Goal: Task Accomplishment & Management: Manage account settings

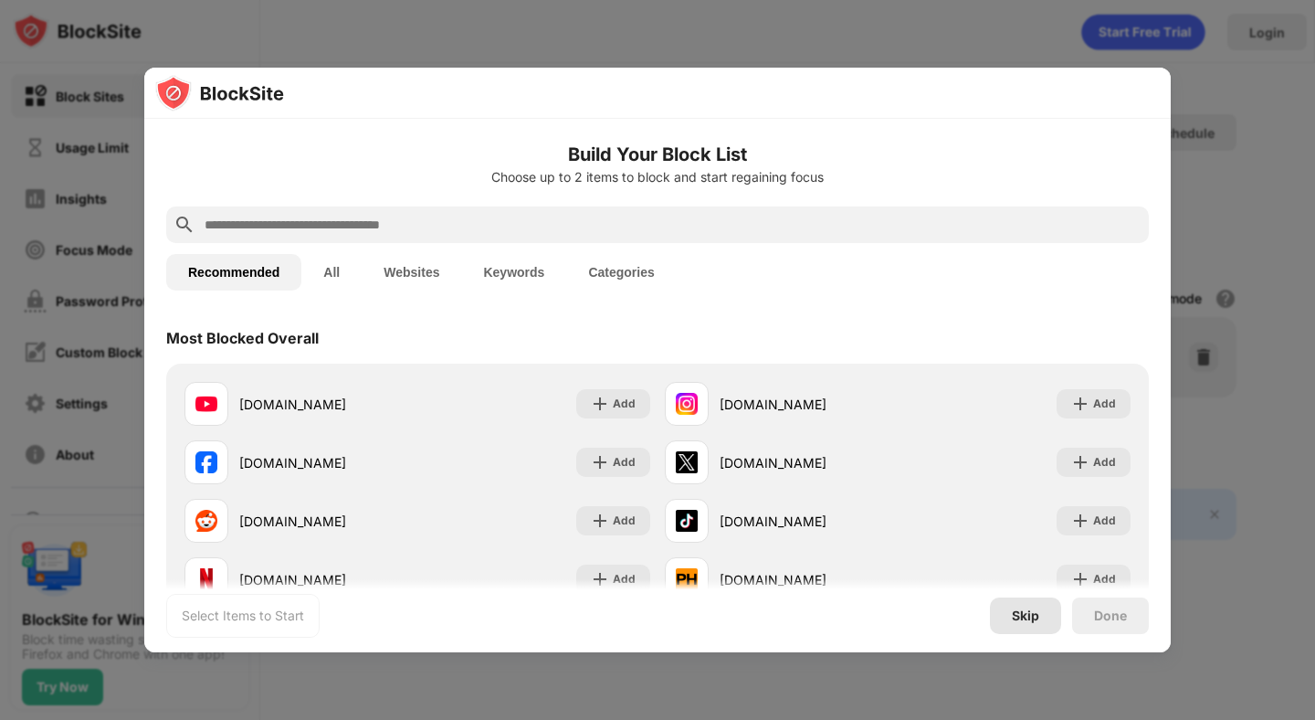
click at [1030, 618] on div "Skip" at bounding box center [1025, 615] width 27 height 15
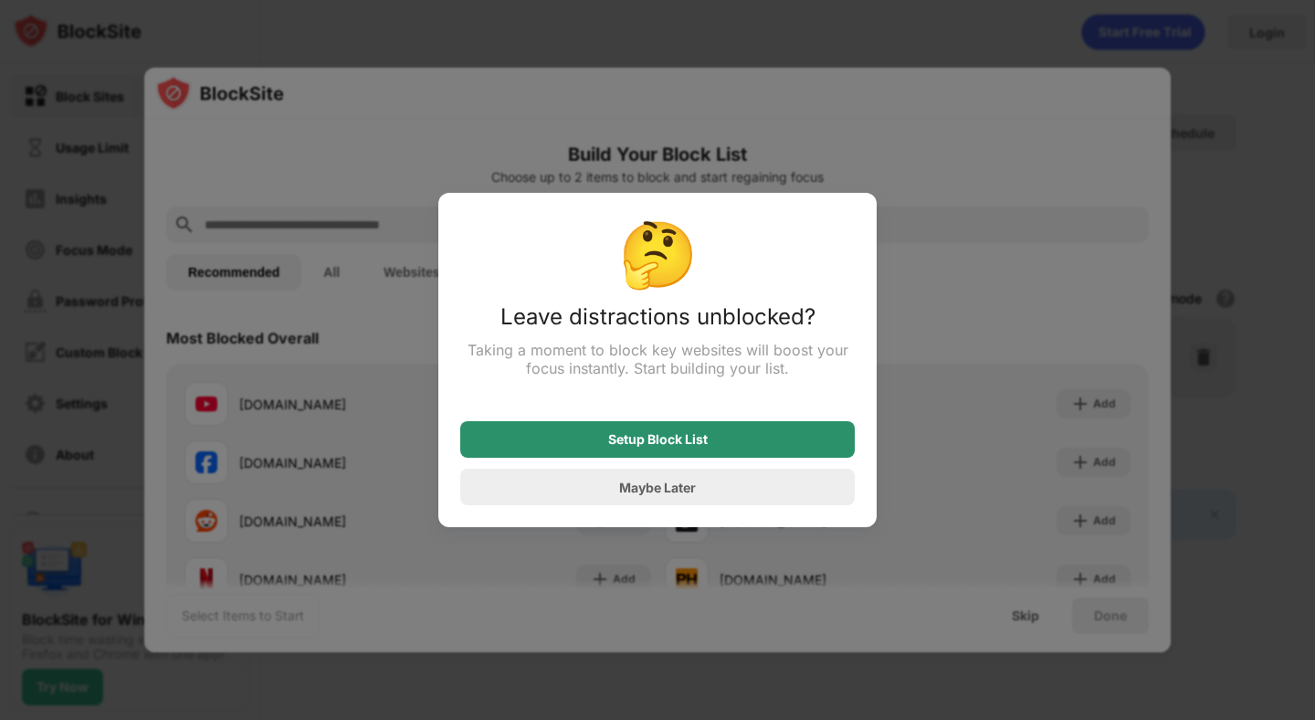
click at [713, 443] on div "Setup Block List" at bounding box center [657, 439] width 395 height 37
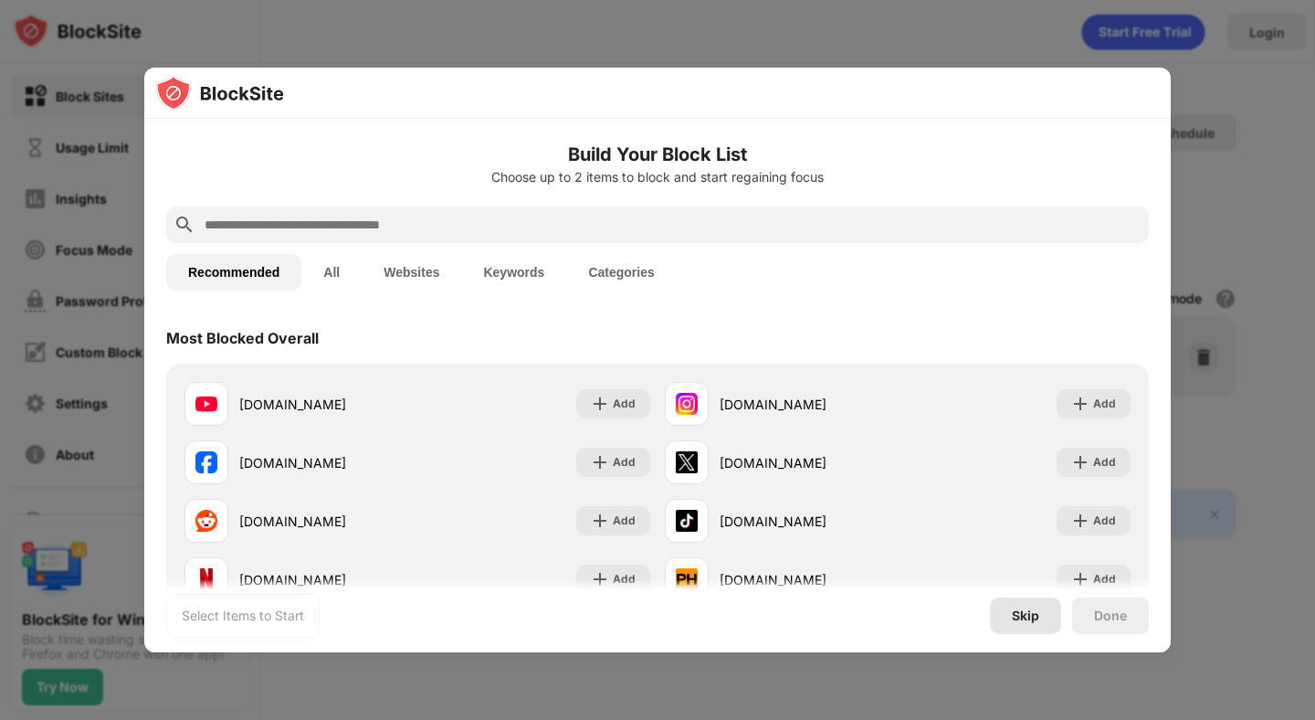
click at [1023, 614] on div "Skip" at bounding box center [1025, 615] width 27 height 15
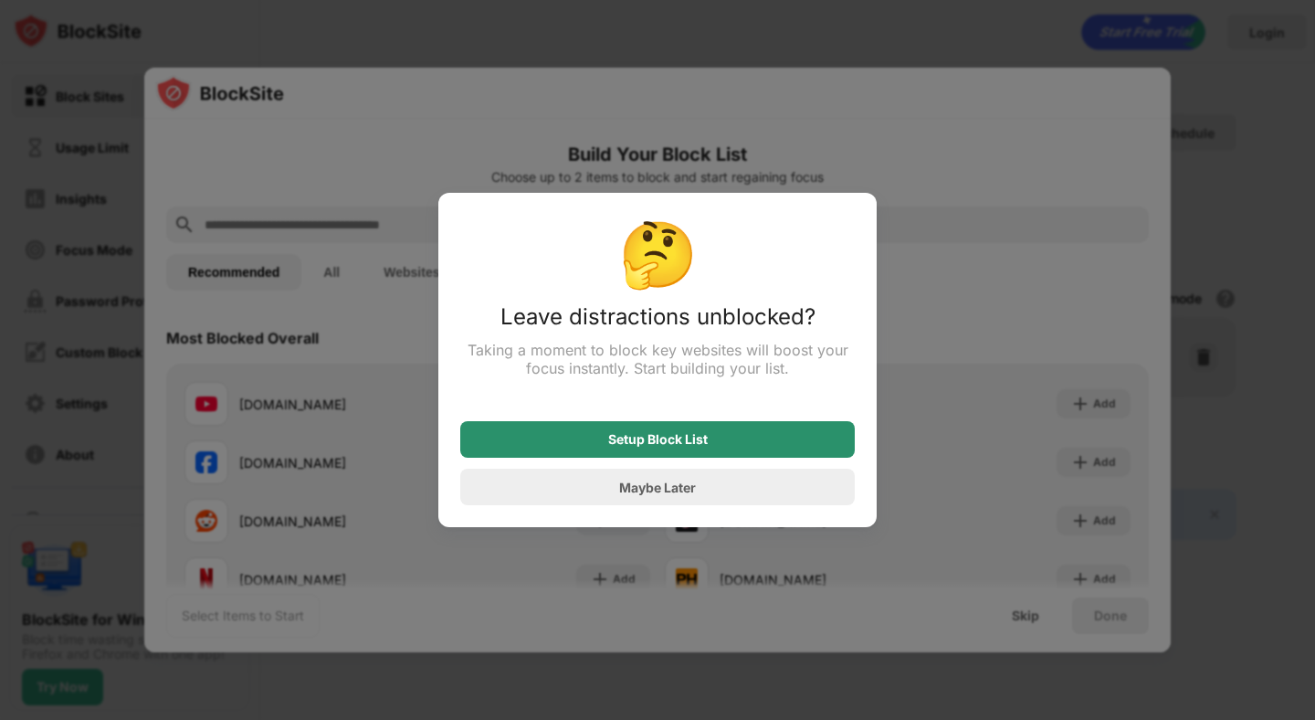
click at [633, 446] on div "Setup Block List" at bounding box center [658, 439] width 100 height 15
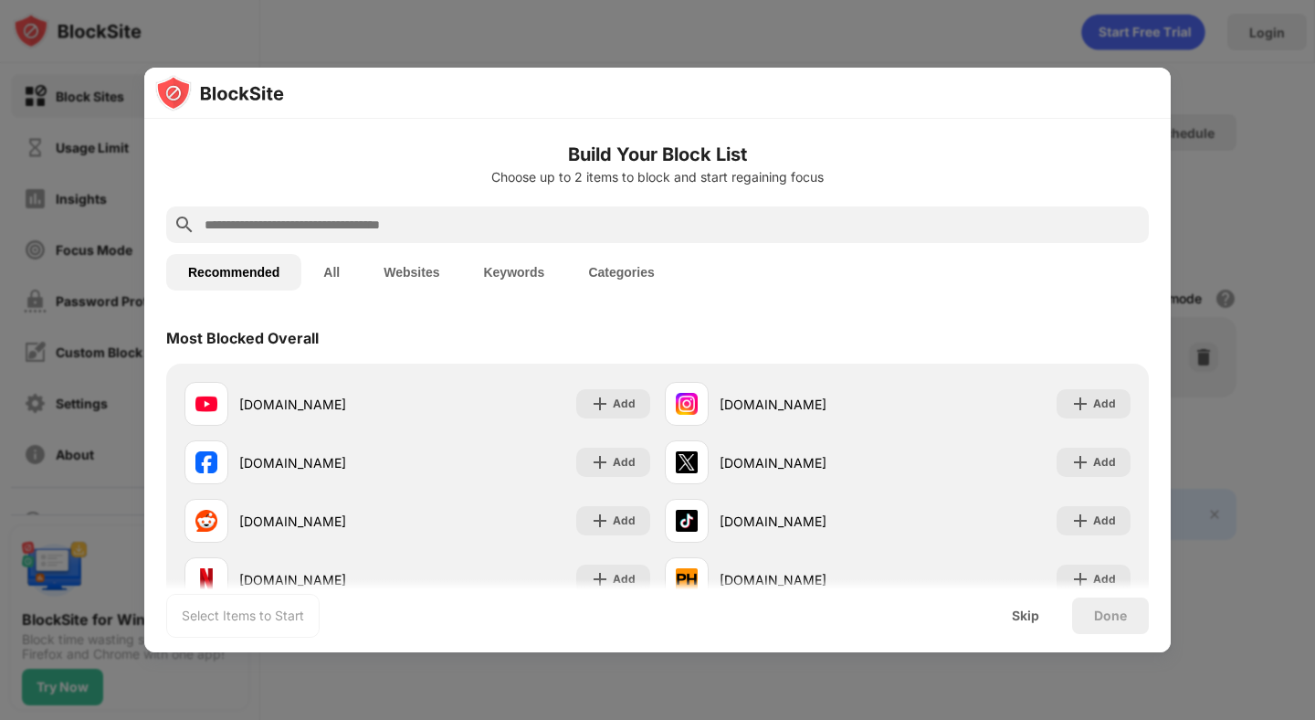
click at [459, 218] on input "text" at bounding box center [672, 225] width 939 height 22
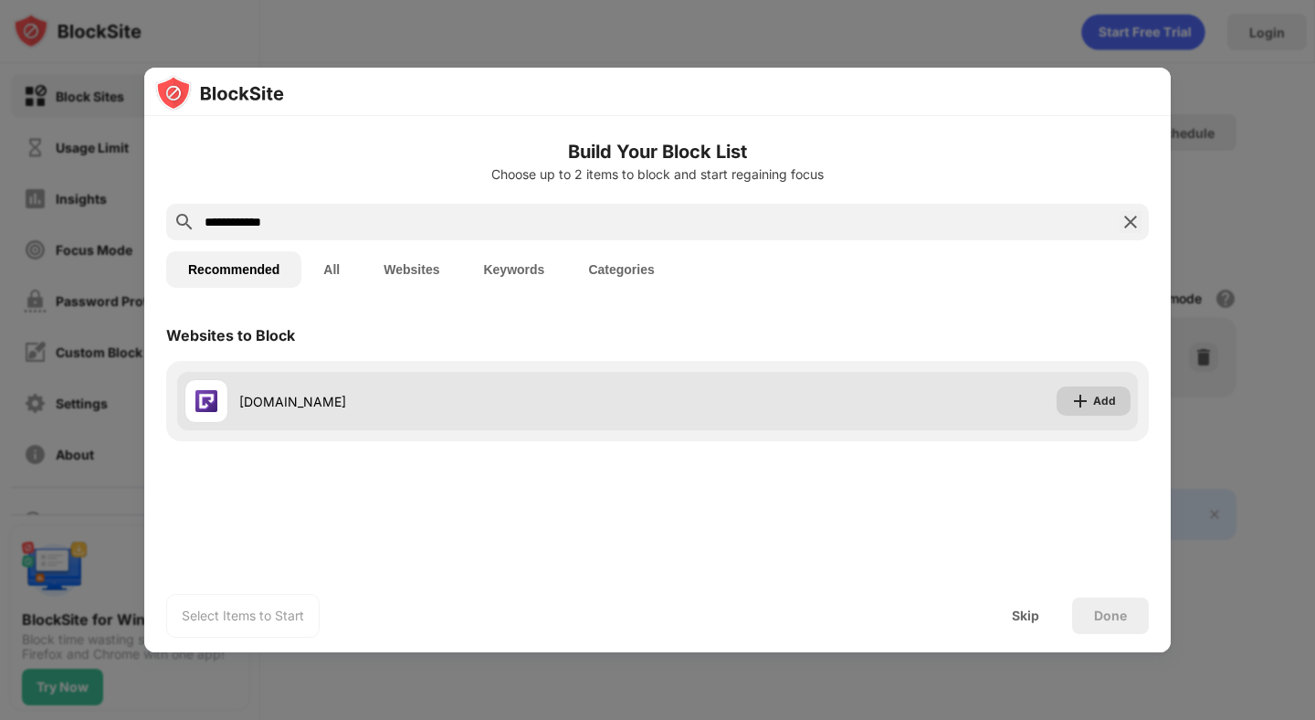
type input "**********"
click at [1082, 404] on img at bounding box center [1081, 401] width 18 height 18
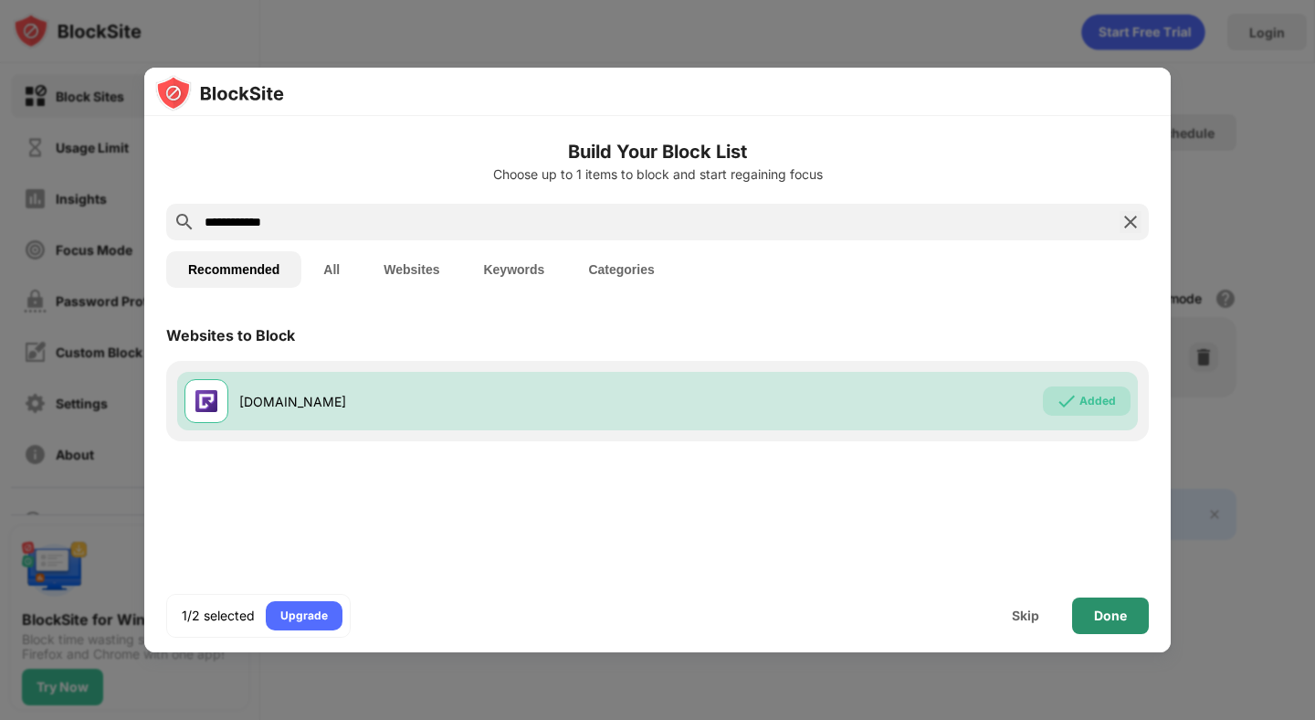
click at [1114, 619] on div "Done" at bounding box center [1110, 615] width 33 height 15
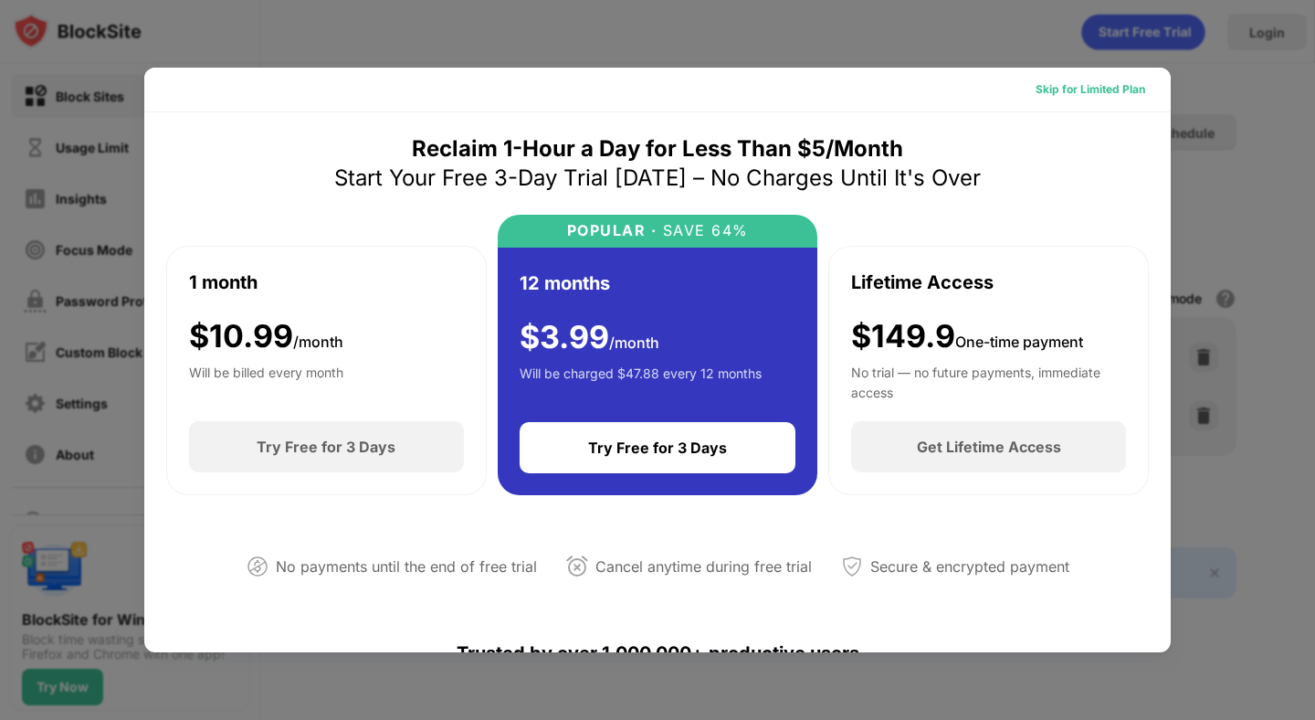
click at [1072, 96] on div "Skip for Limited Plan" at bounding box center [1091, 89] width 110 height 18
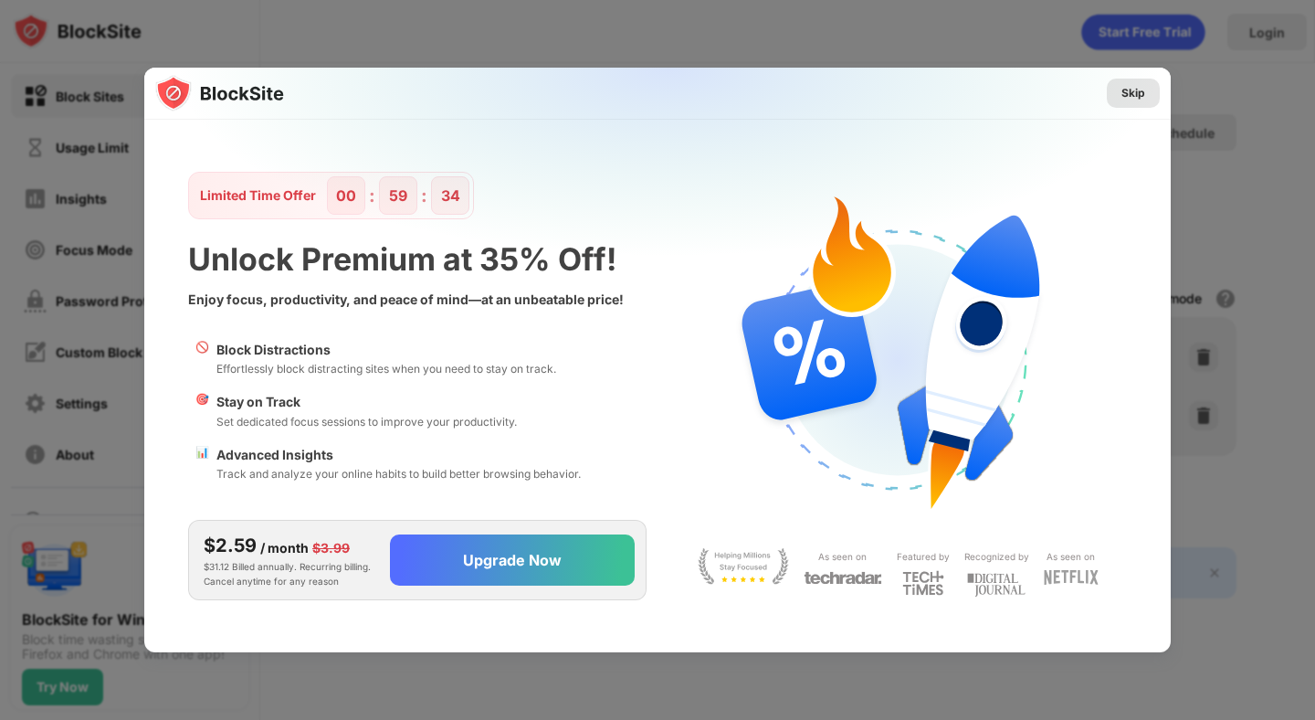
click at [1136, 90] on div "Skip" at bounding box center [1134, 93] width 24 height 18
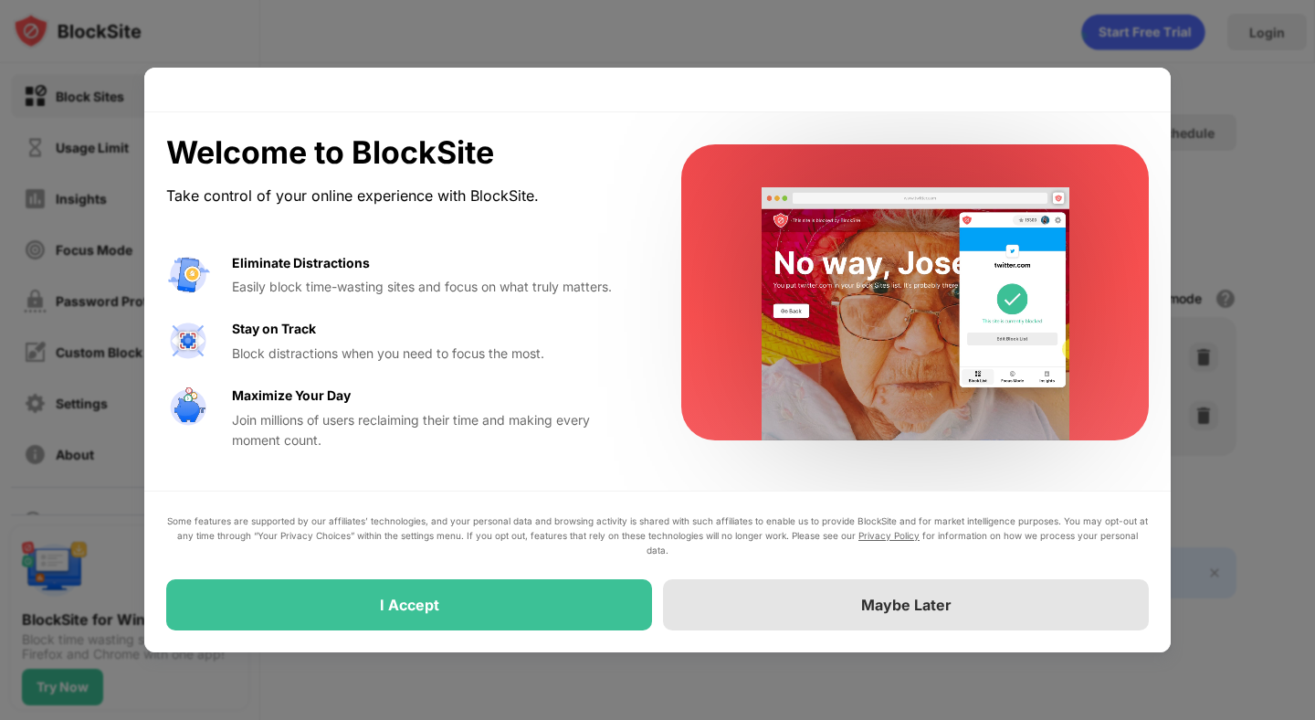
click at [833, 604] on div "Maybe Later" at bounding box center [906, 604] width 486 height 51
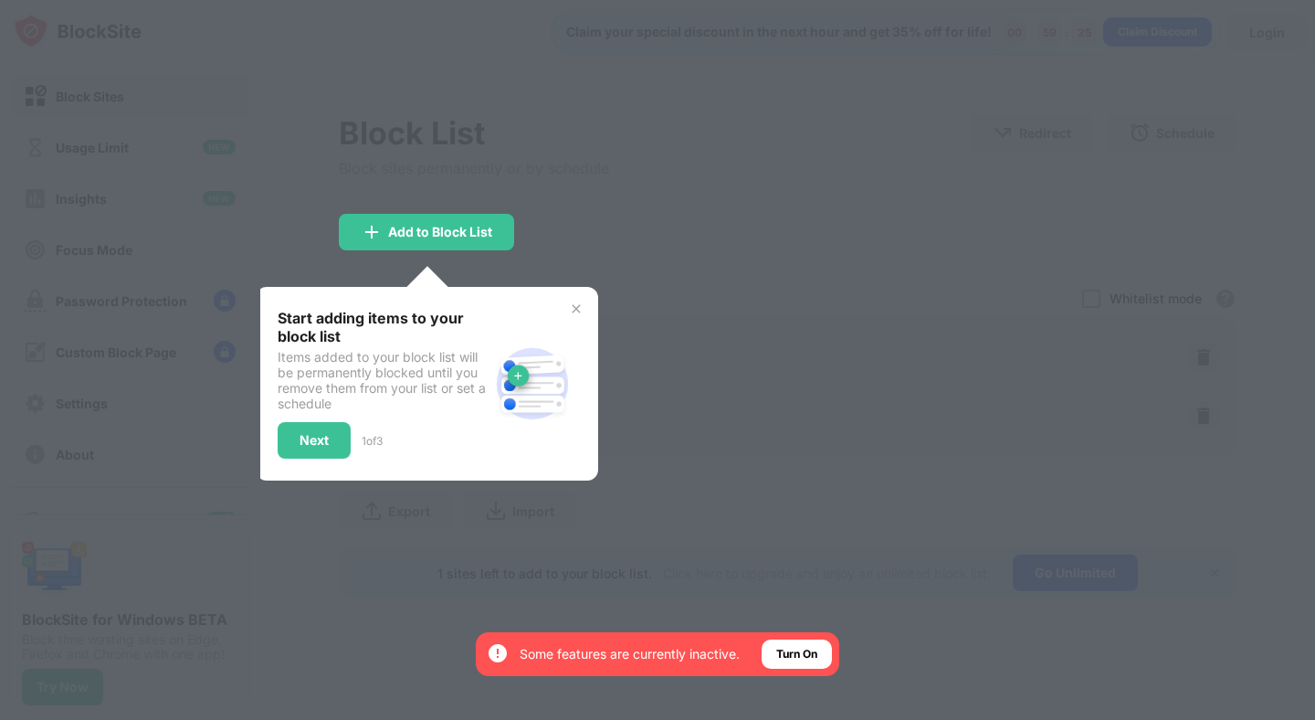
click at [704, 375] on div at bounding box center [657, 360] width 1315 height 720
click at [571, 301] on img at bounding box center [576, 308] width 15 height 15
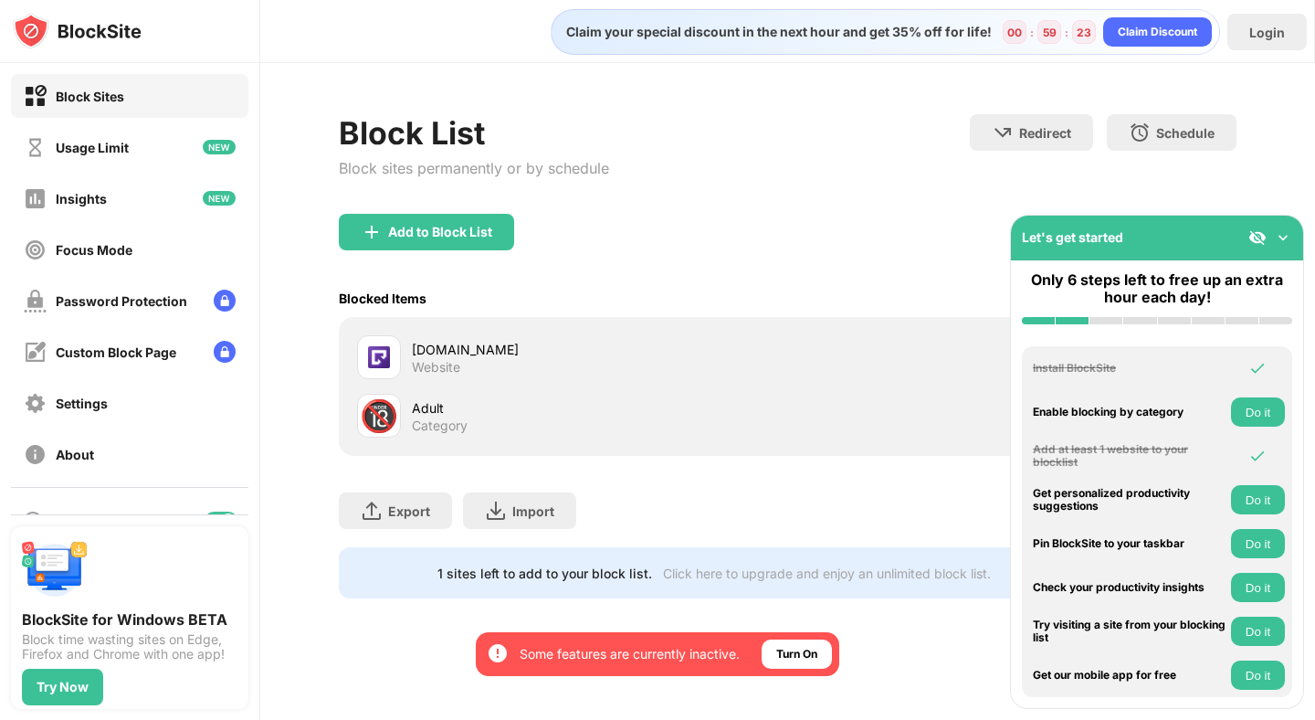
click at [655, 255] on div "Add to Block List" at bounding box center [787, 247] width 897 height 66
click at [1284, 236] on img at bounding box center [1283, 237] width 18 height 18
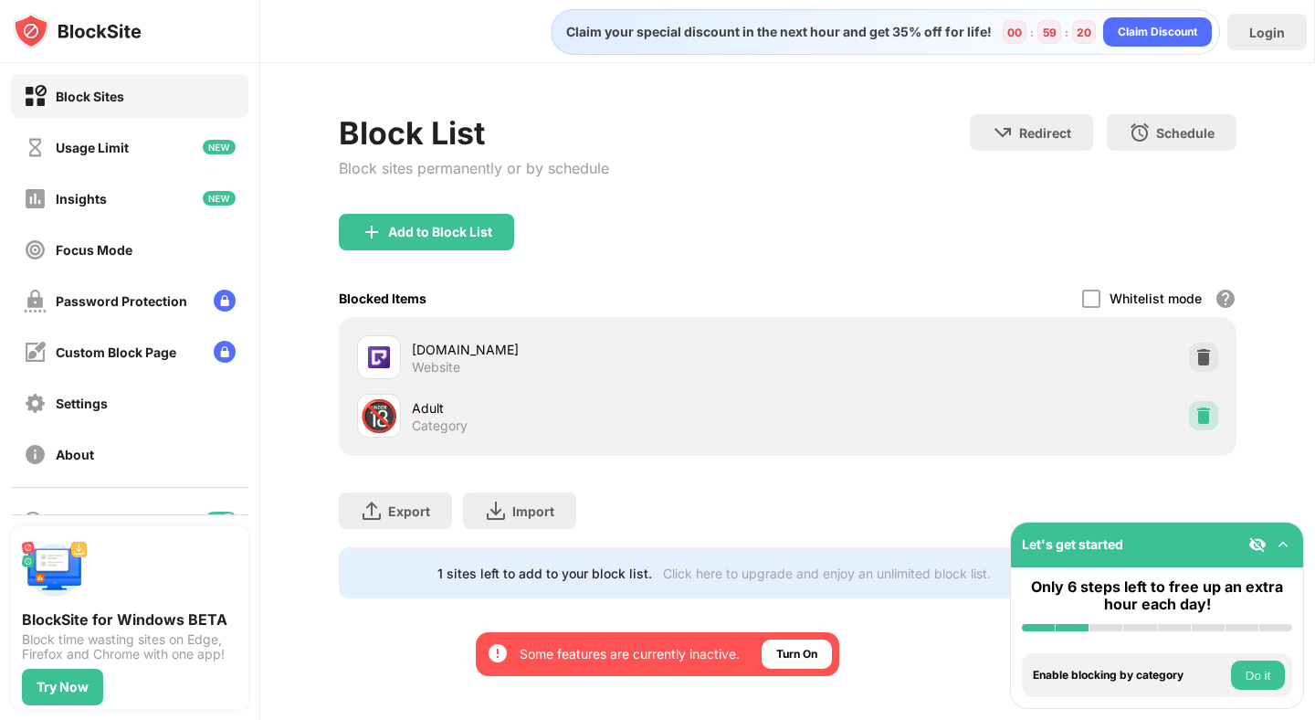
click at [1206, 416] on img at bounding box center [1204, 416] width 18 height 18
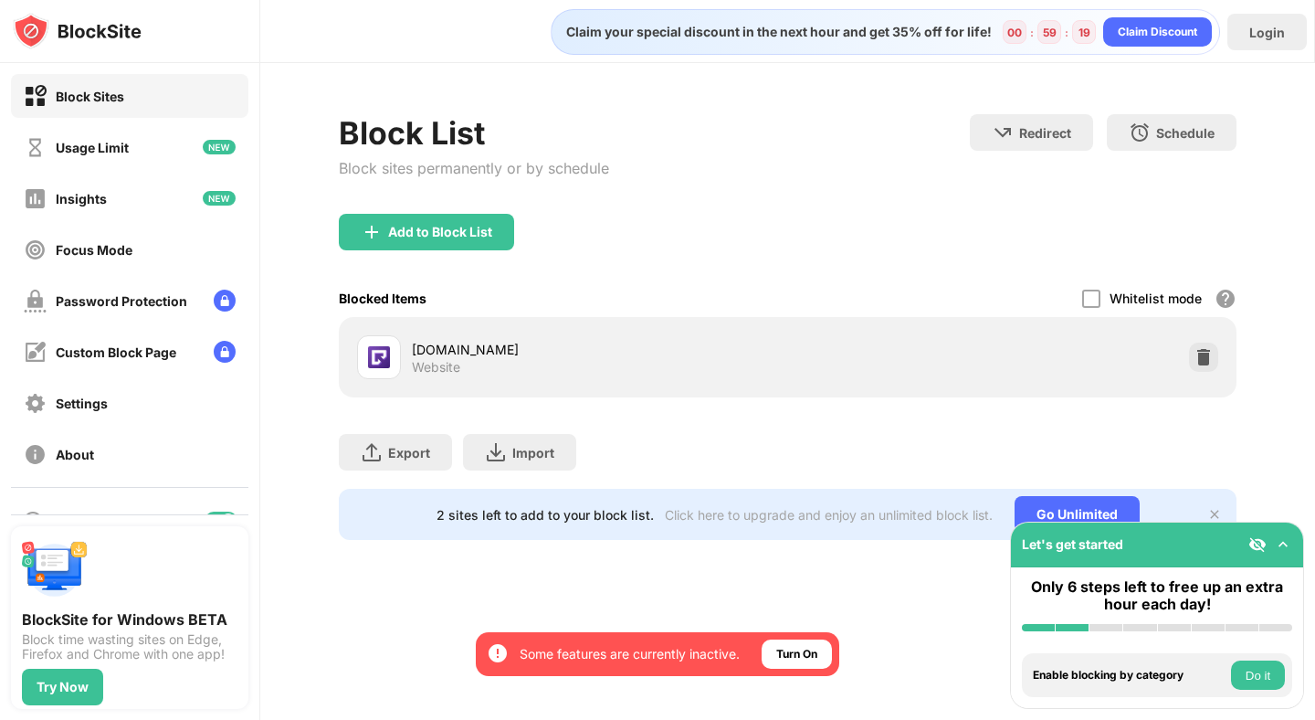
click at [850, 280] on div "Blocked Items Whitelist mode Block all websites except for those in your whitel…" at bounding box center [787, 298] width 897 height 37
click at [861, 260] on div "Add to Block List" at bounding box center [787, 247] width 897 height 66
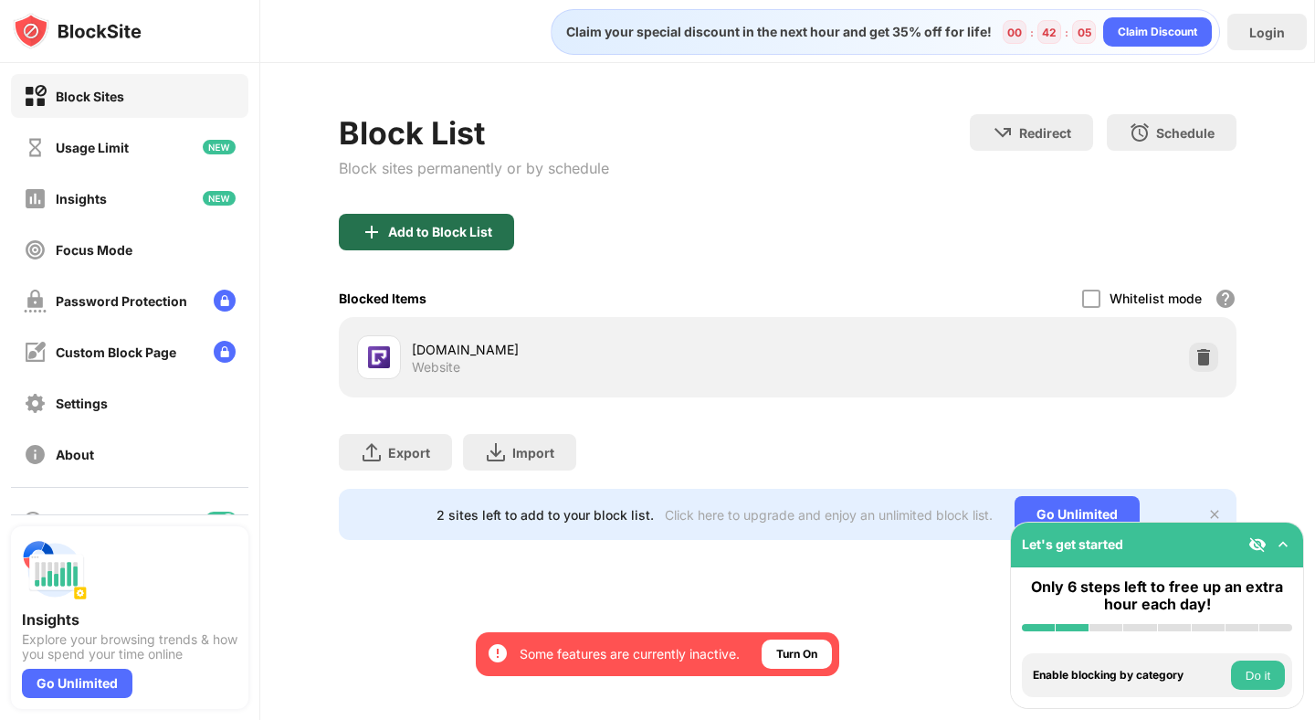
click at [436, 227] on div "Add to Block List" at bounding box center [440, 232] width 104 height 15
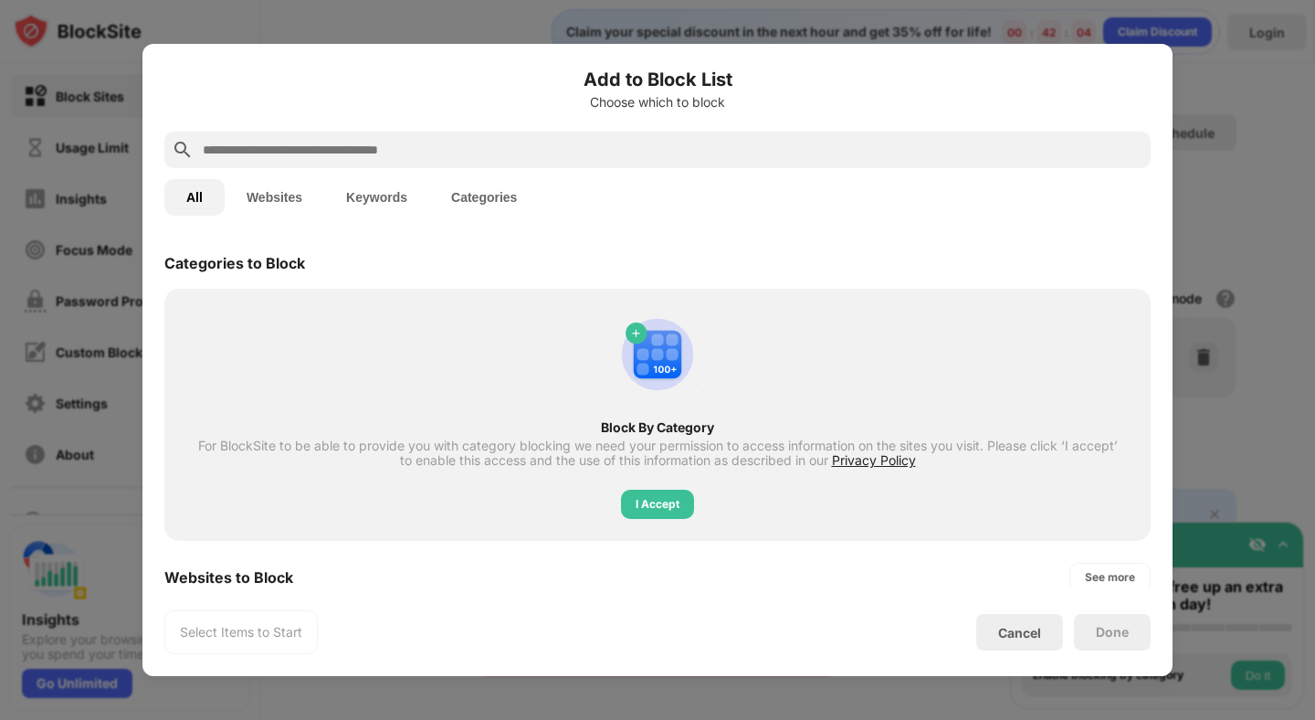
click at [549, 145] on input "text" at bounding box center [672, 150] width 943 height 22
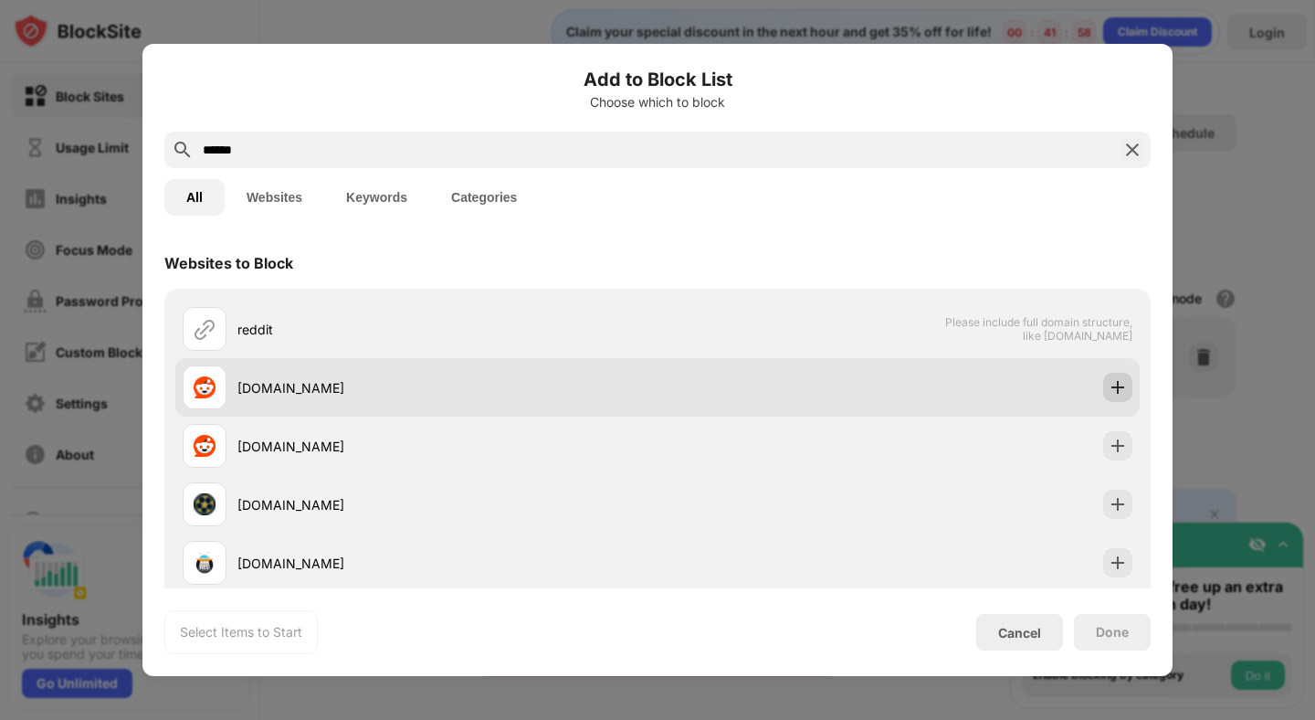
type input "******"
click at [1112, 379] on img at bounding box center [1118, 387] width 18 height 18
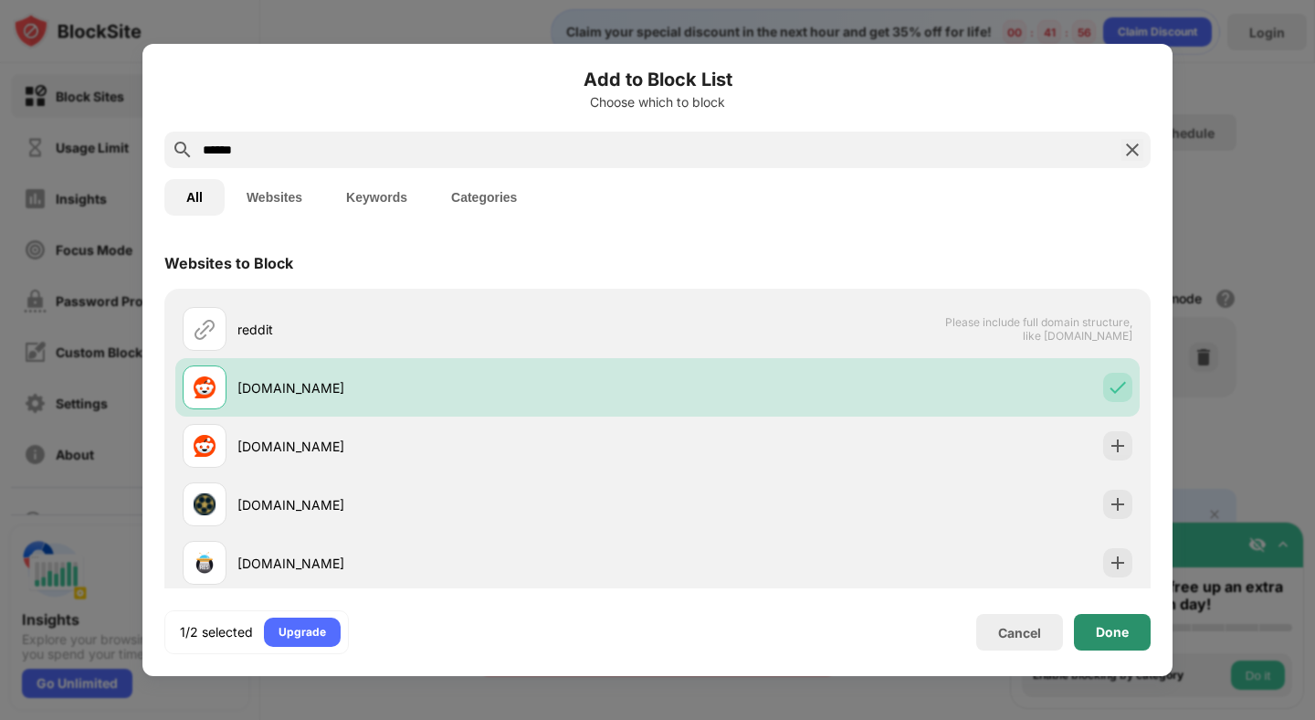
click at [1122, 633] on div "Done" at bounding box center [1112, 632] width 33 height 15
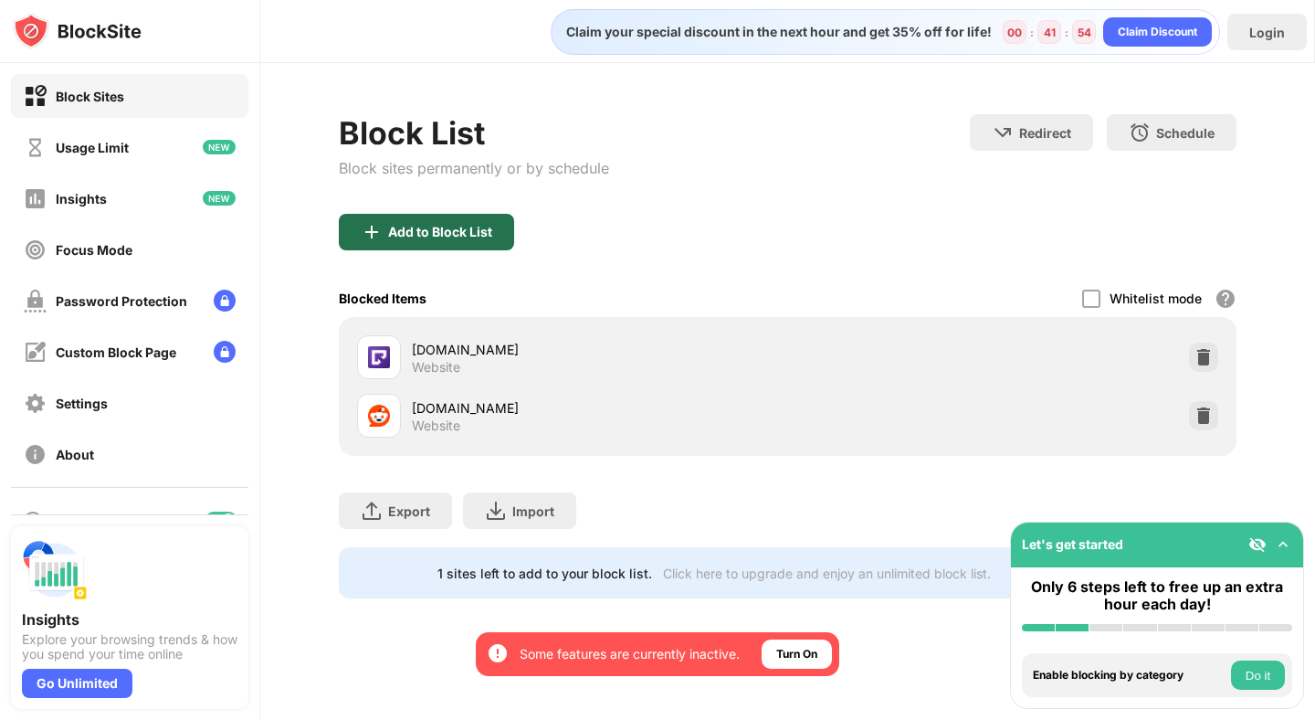
click at [482, 234] on div "Add to Block List" at bounding box center [440, 232] width 104 height 15
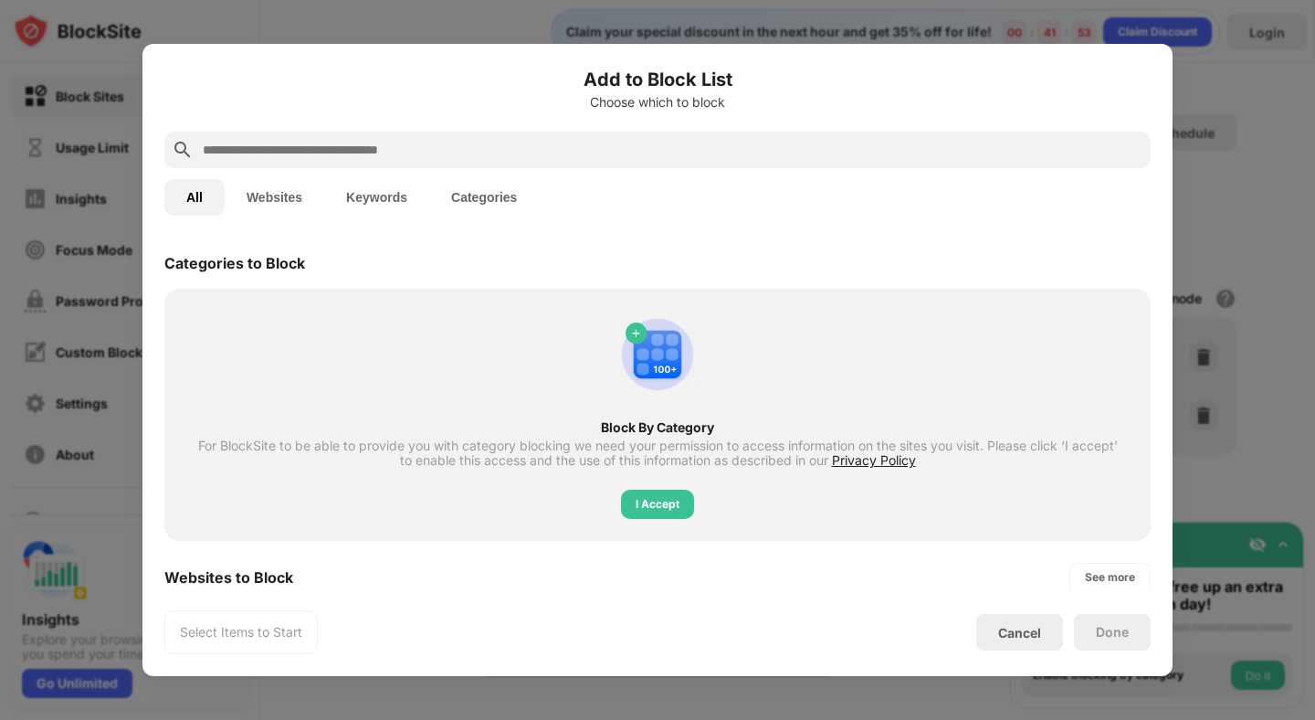
click at [541, 150] on input "text" at bounding box center [672, 150] width 943 height 22
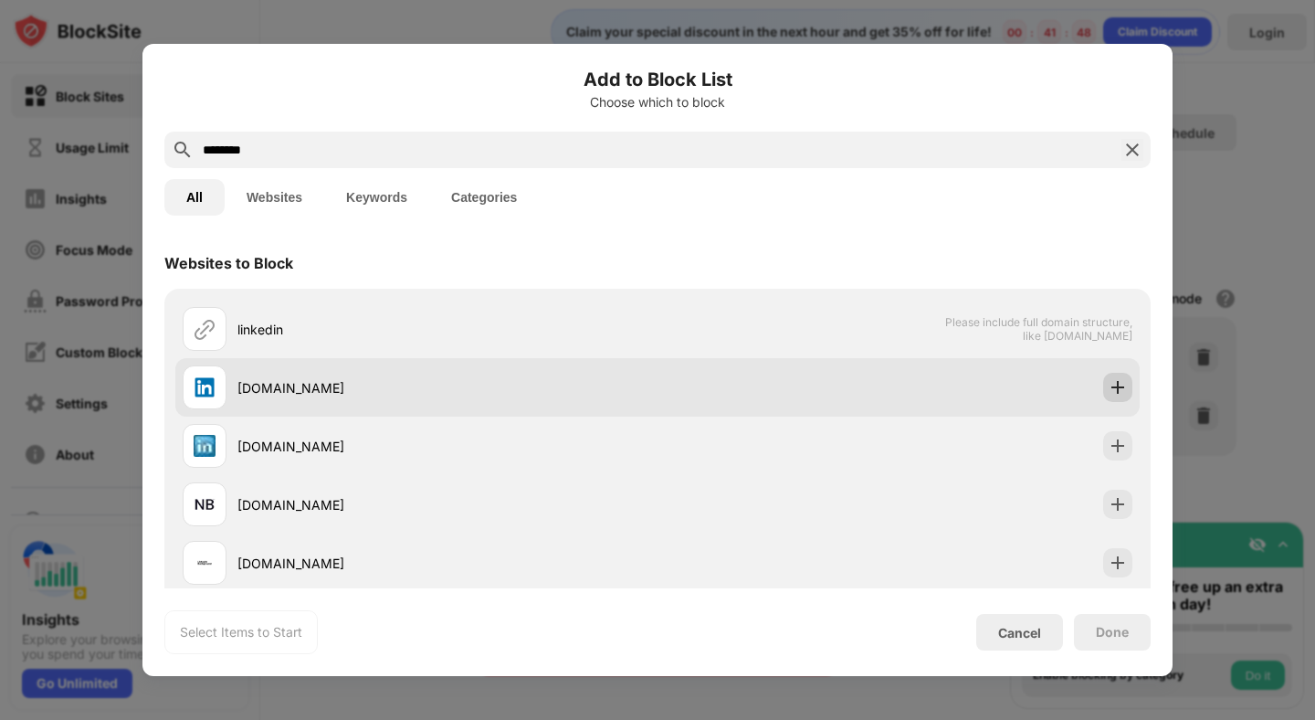
type input "********"
click at [1118, 390] on img at bounding box center [1118, 387] width 18 height 18
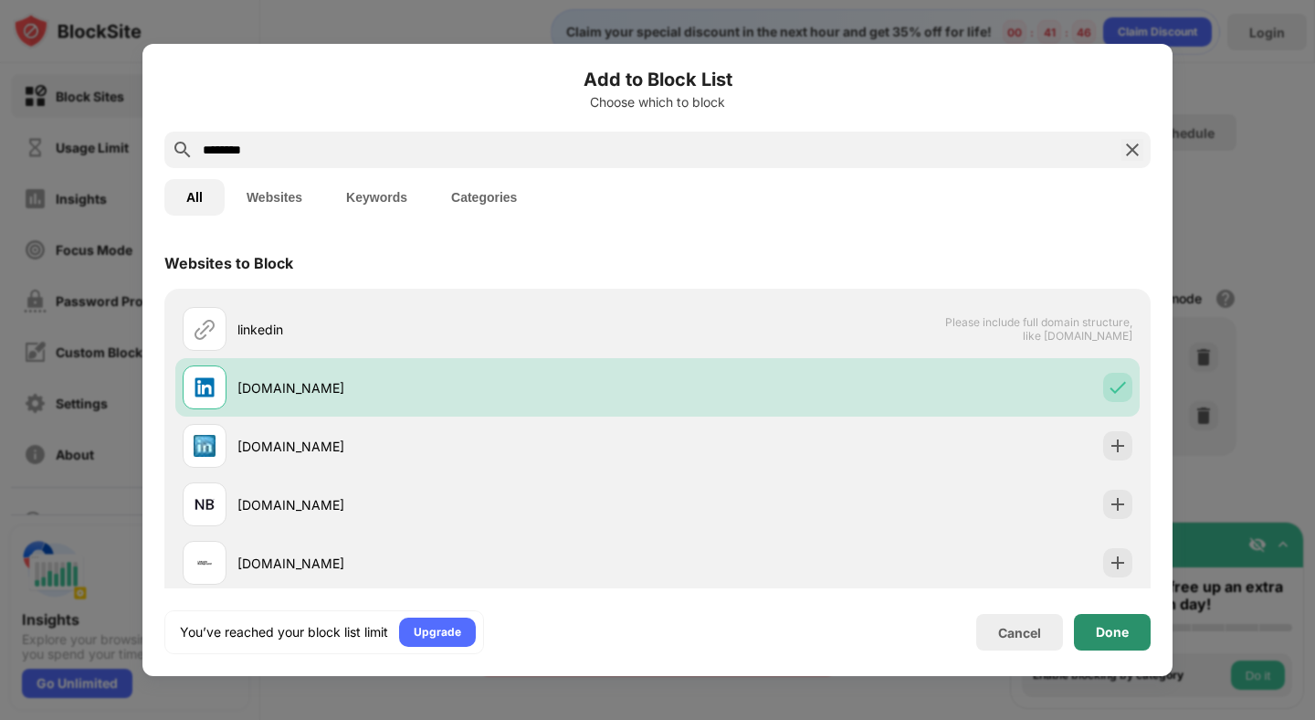
click at [1125, 625] on div "Done" at bounding box center [1112, 632] width 33 height 15
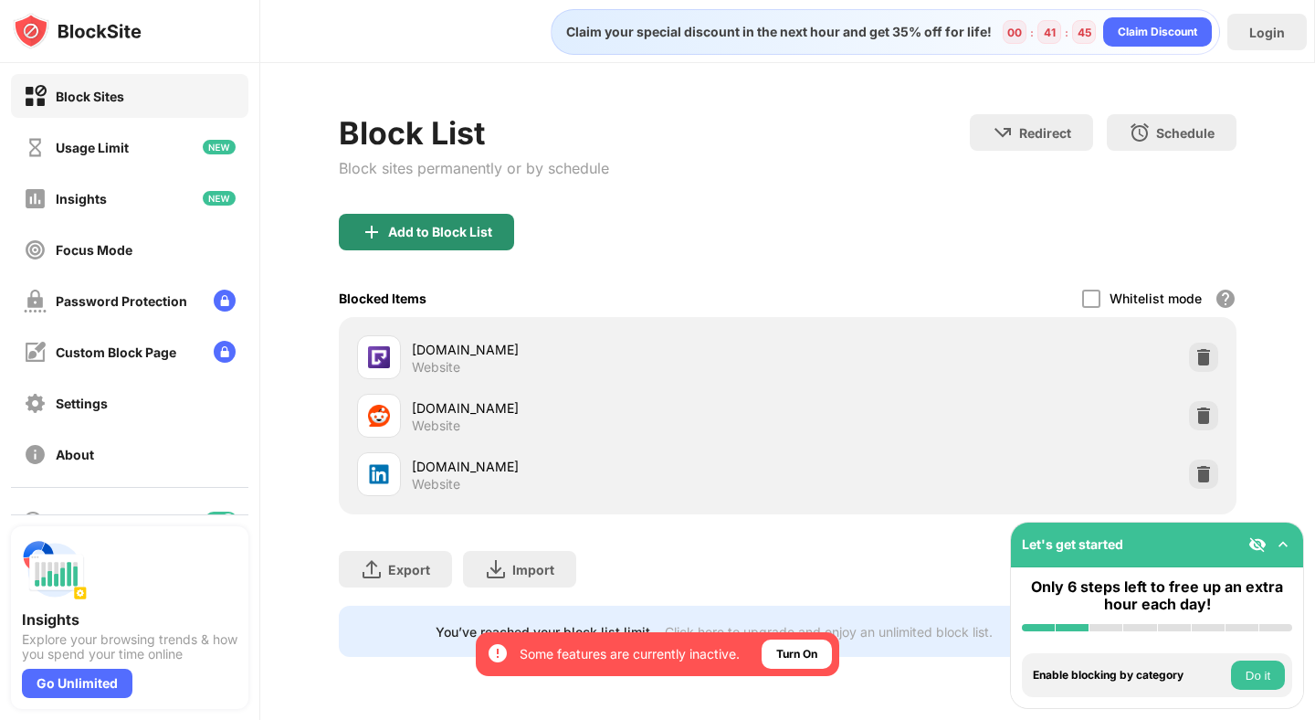
click at [495, 214] on div "Add to Block List" at bounding box center [426, 232] width 175 height 37
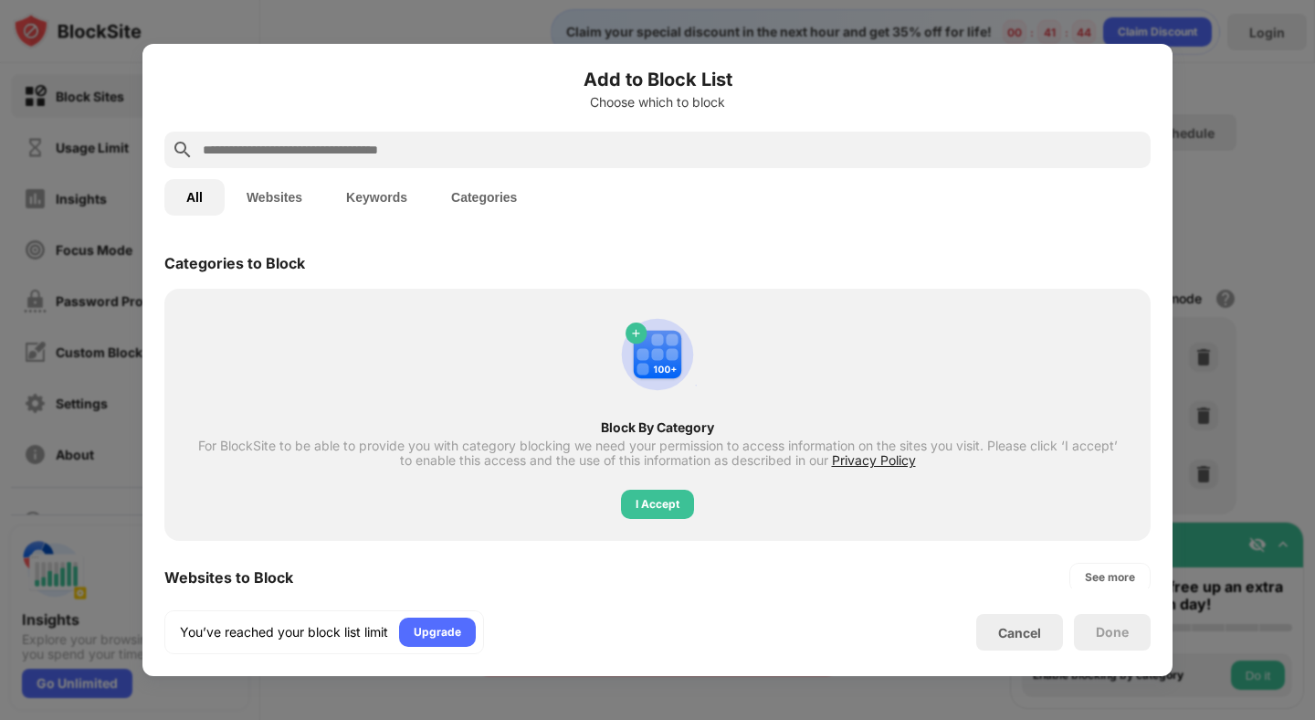
click at [428, 139] on input "text" at bounding box center [672, 150] width 943 height 22
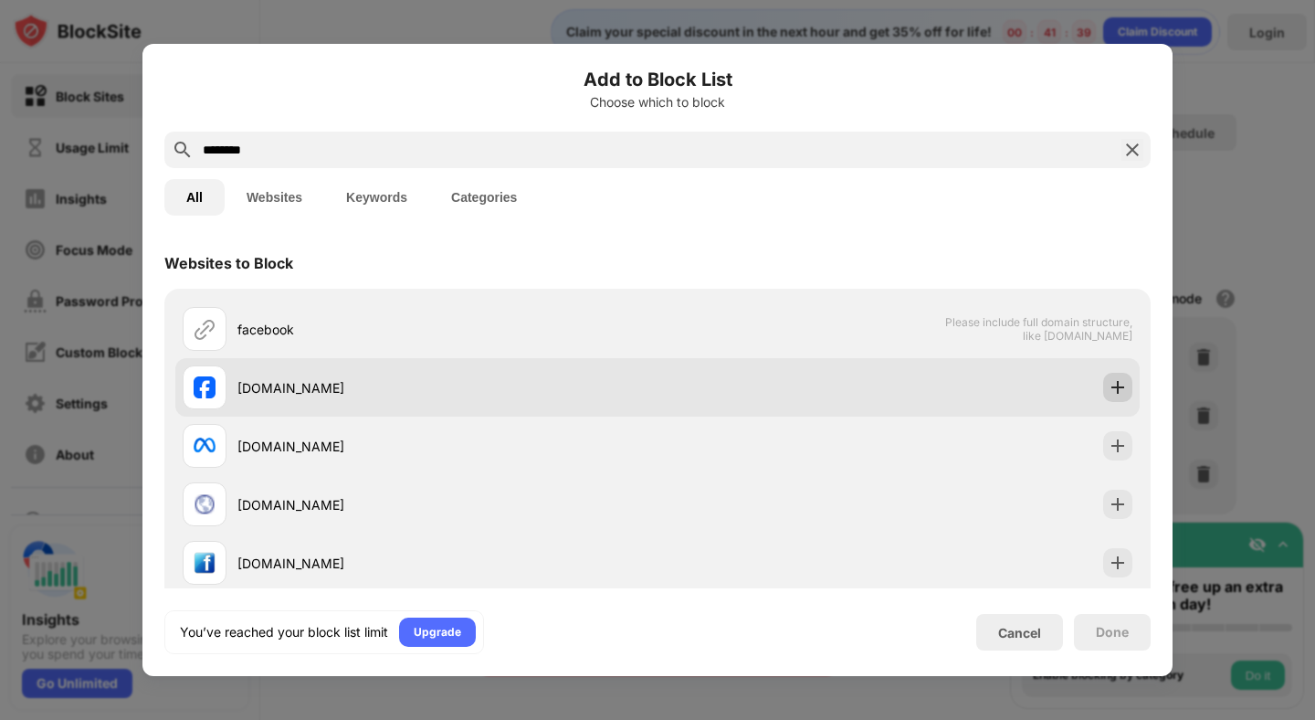
type input "********"
click at [1122, 387] on img at bounding box center [1118, 387] width 18 height 18
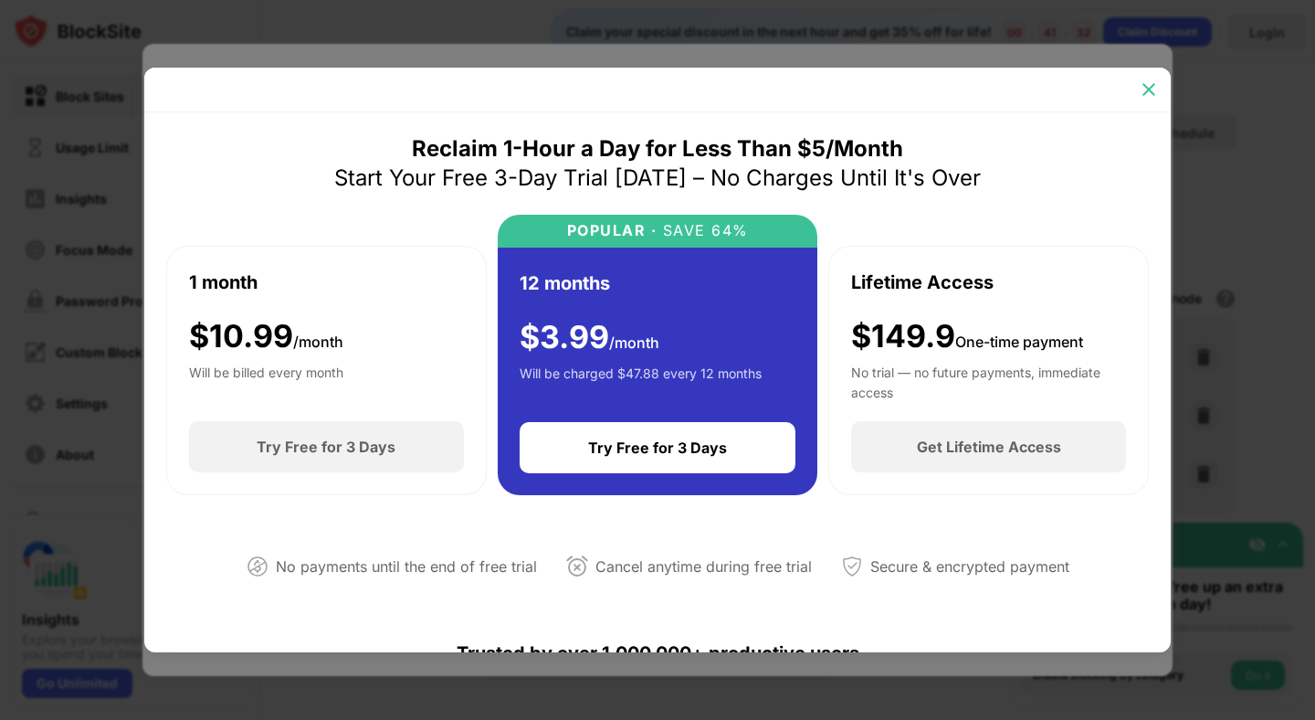
click at [1144, 92] on img at bounding box center [1149, 89] width 18 height 18
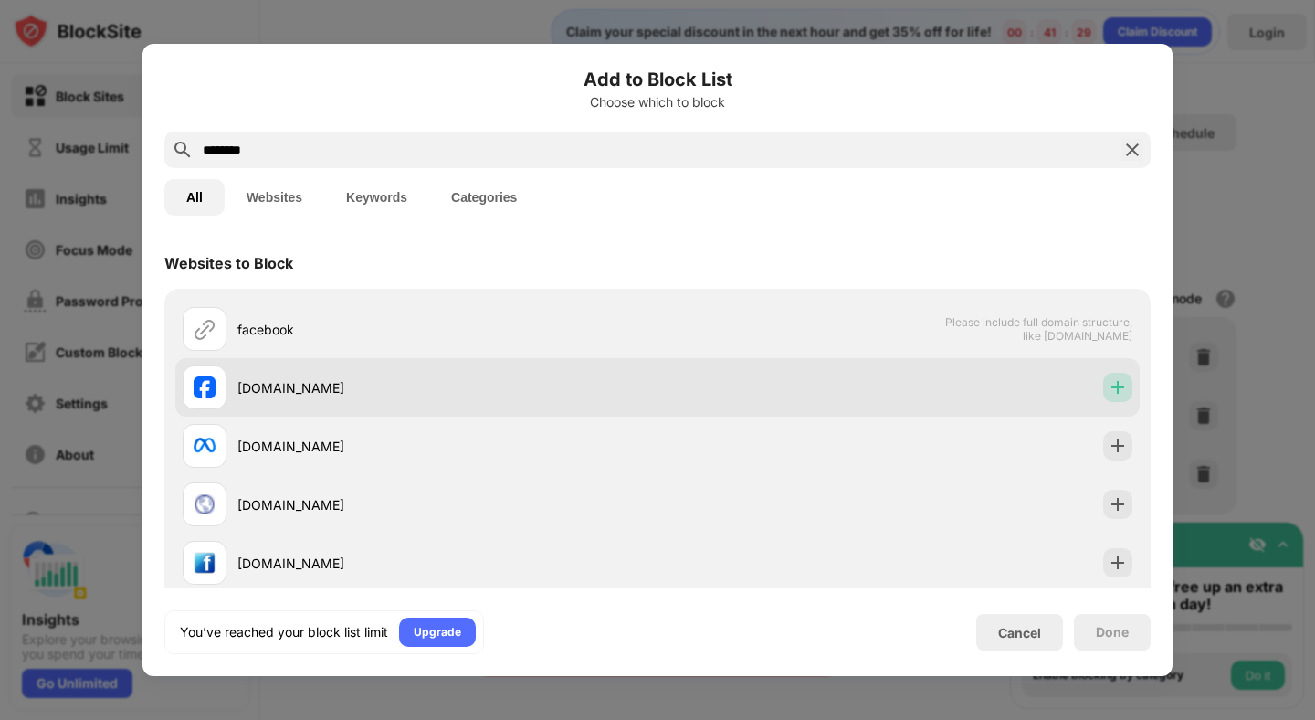
click at [1121, 379] on img at bounding box center [1118, 387] width 18 height 18
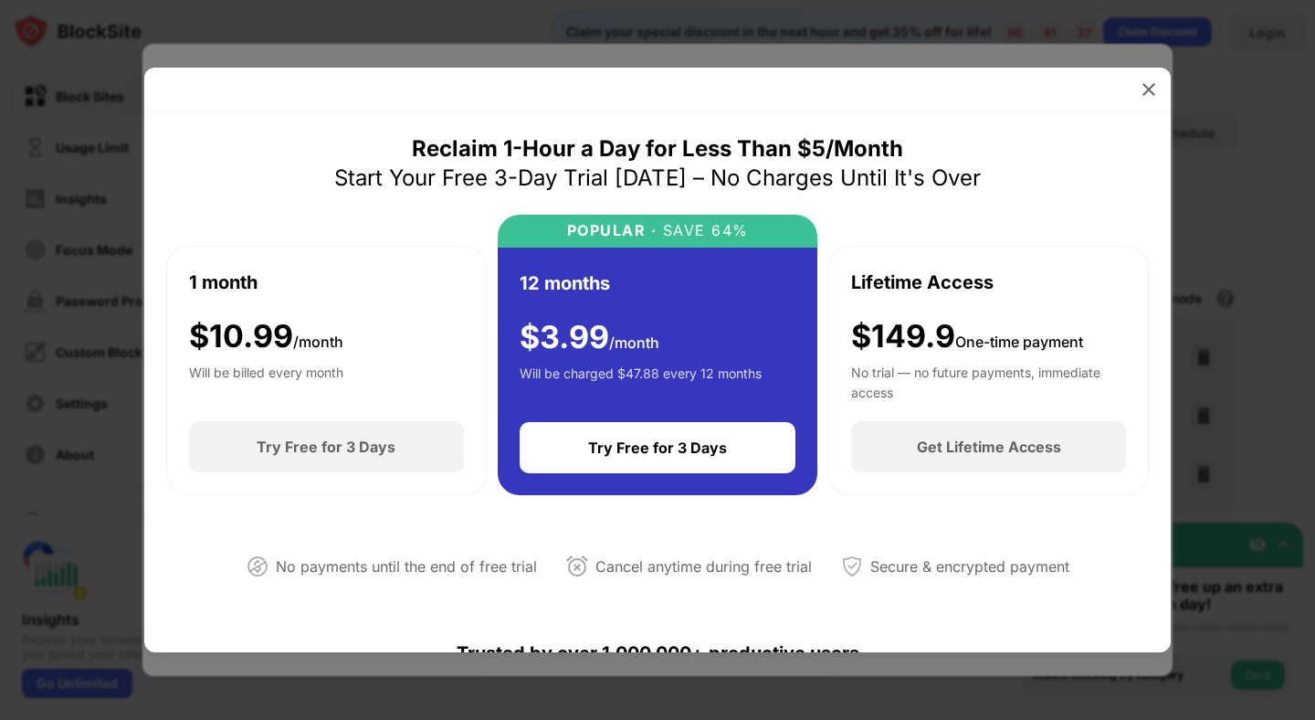
click at [960, 153] on div "Reclaim 1-Hour a Day for Less Than $5/Month Start Your Free 3-Day Trial Today –…" at bounding box center [657, 163] width 647 height 58
click at [1157, 87] on img at bounding box center [1149, 89] width 18 height 18
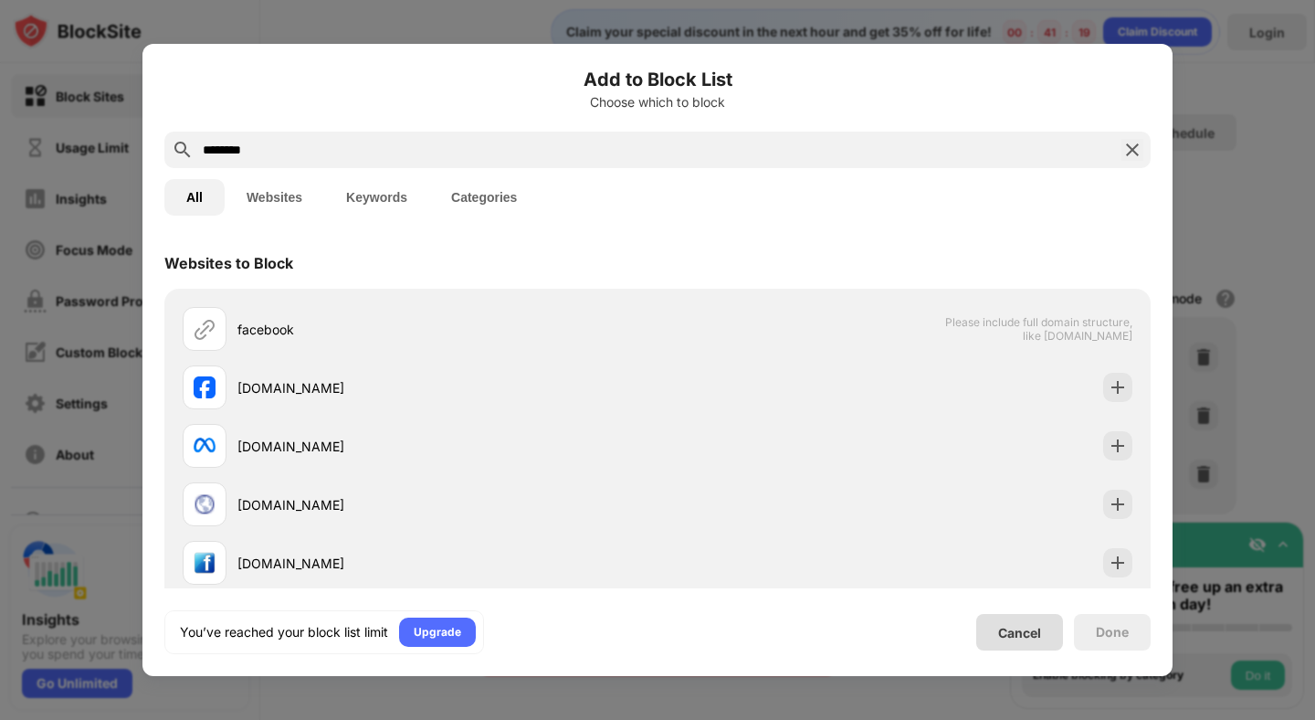
click at [1030, 629] on div "Cancel" at bounding box center [1019, 633] width 43 height 16
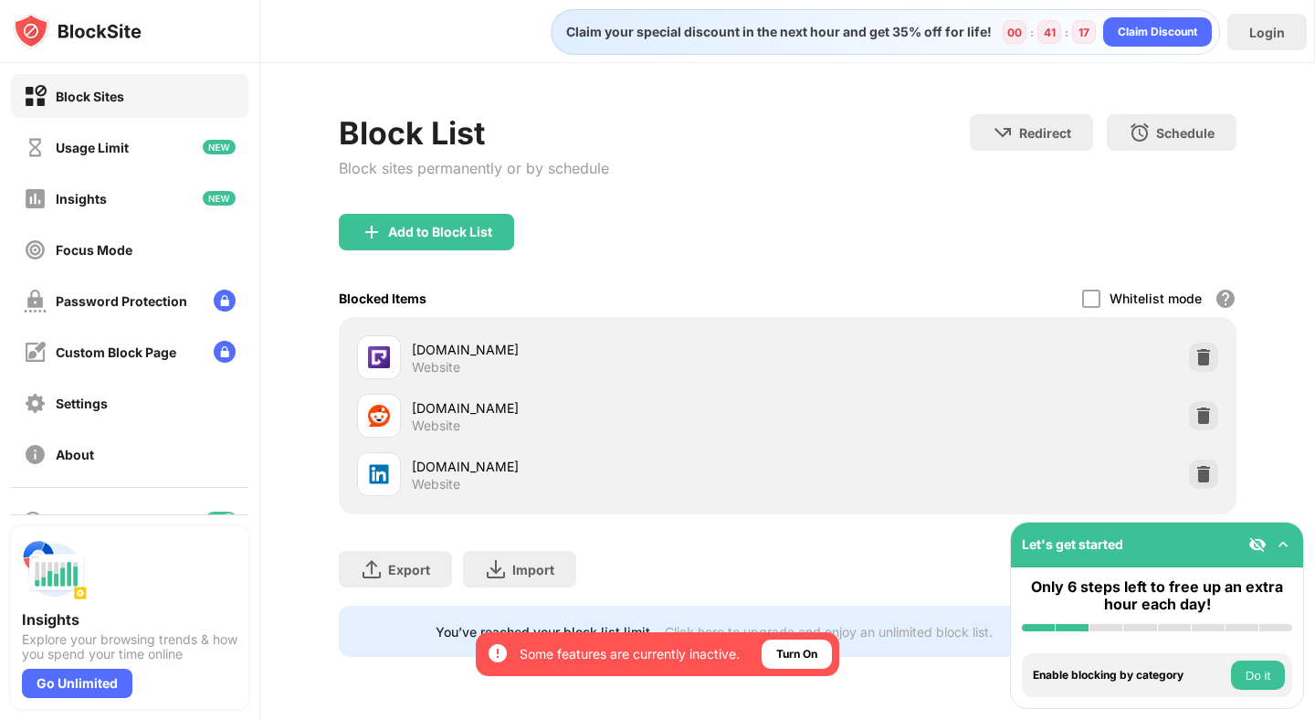
click at [887, 247] on div "Add to Block List" at bounding box center [787, 247] width 897 height 66
